Goal: Register for event/course

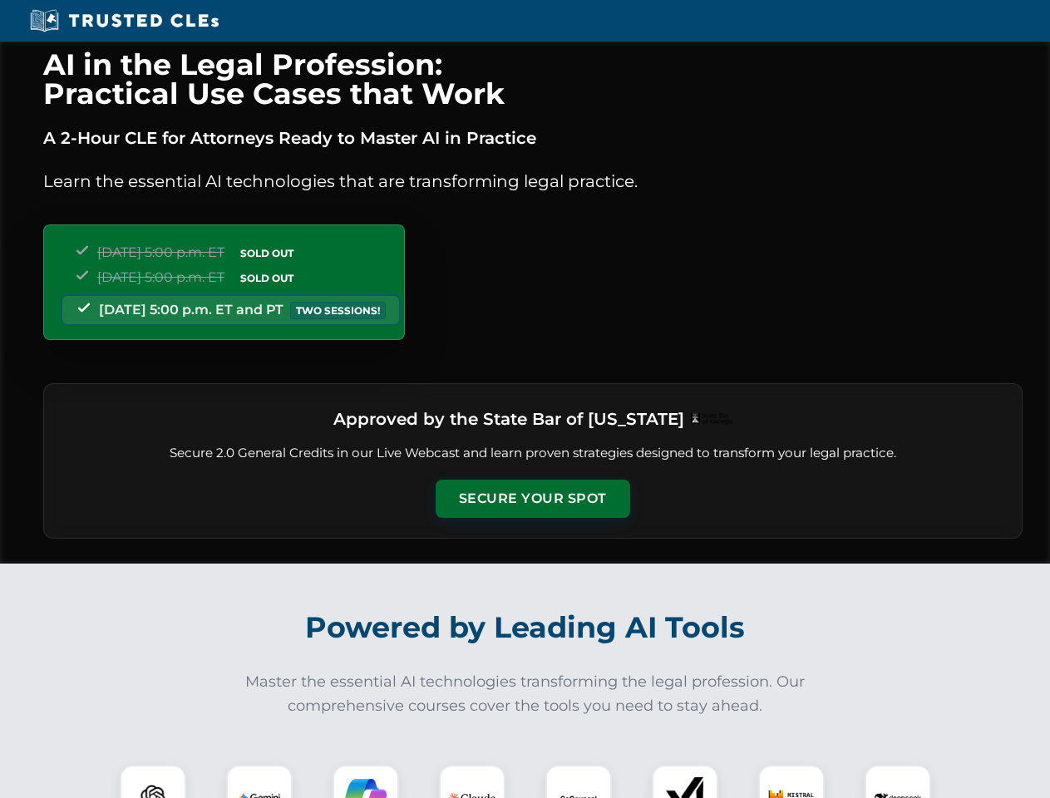
click at [532, 499] on button "Secure Your Spot" at bounding box center [533, 499] width 195 height 38
click at [153, 782] on img at bounding box center [153, 798] width 48 height 48
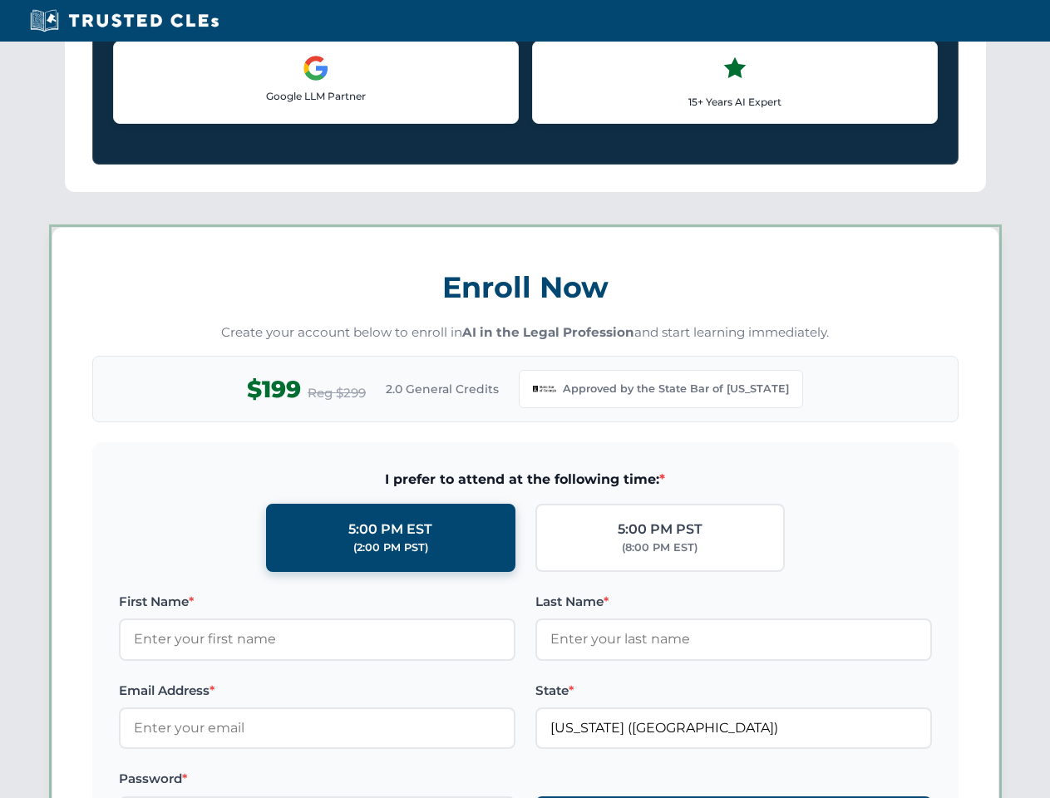
click at [472, 782] on label "Password *" at bounding box center [317, 779] width 397 height 20
